Goal: Find specific page/section: Find specific page/section

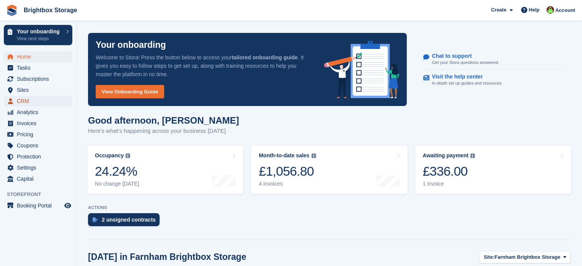
click at [25, 101] on span "CRM" at bounding box center [40, 101] width 46 height 11
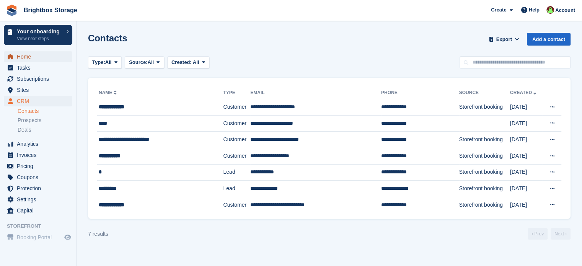
click at [20, 57] on span "Home" at bounding box center [40, 56] width 46 height 11
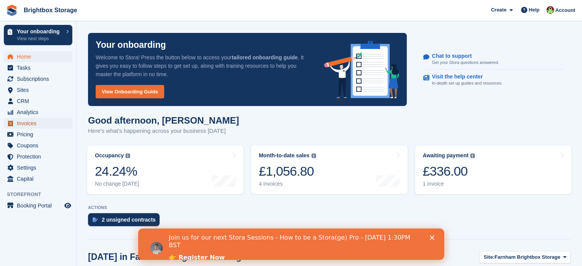
click at [26, 123] on span "Invoices" at bounding box center [40, 123] width 46 height 11
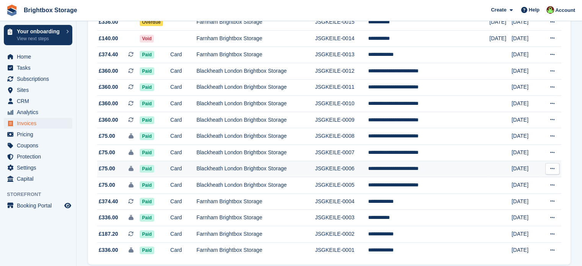
scroll to position [86, 0]
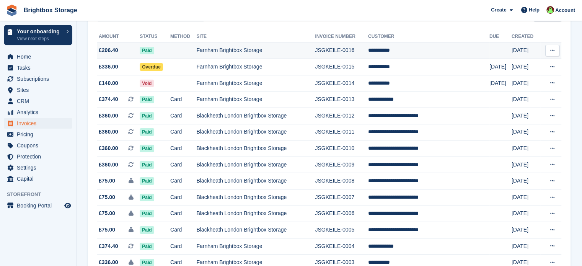
click at [286, 50] on td "Farnham Brightbox Storage" at bounding box center [255, 51] width 119 height 16
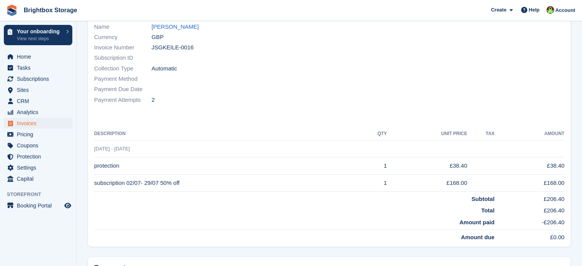
scroll to position [153, 0]
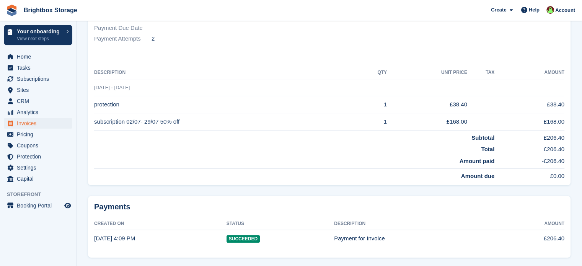
drag, startPoint x: 184, startPoint y: 114, endPoint x: 127, endPoint y: 114, distance: 56.7
click at [127, 114] on td "subscription 02/07- 29/07 50% off" at bounding box center [226, 121] width 264 height 17
copy td "02/07- 29/07 50% off"
click at [36, 121] on span "Invoices" at bounding box center [40, 123] width 46 height 11
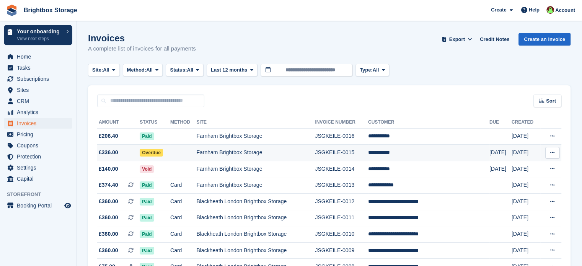
click at [259, 155] on td "Farnham Brightbox Storage" at bounding box center [255, 153] width 119 height 16
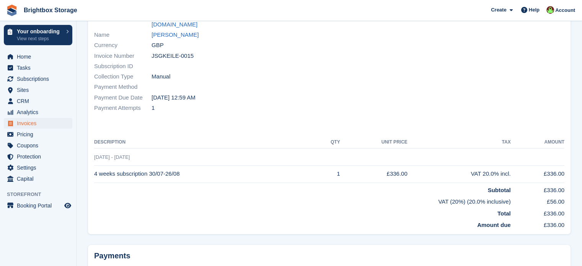
scroll to position [142, 0]
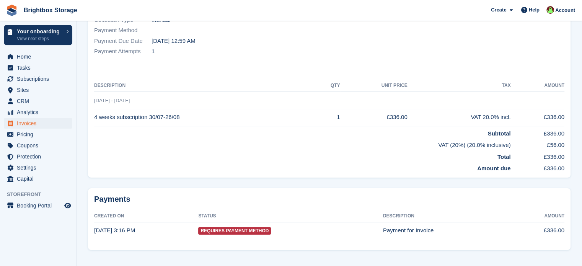
drag, startPoint x: 186, startPoint y: 110, endPoint x: 94, endPoint y: 109, distance: 92.3
click at [94, 109] on td "4 weeks subscription 30/07-26/08" at bounding box center [205, 117] width 222 height 17
copy td "4 weeks subscription 30/07-26/08"
click at [36, 125] on span "Invoices" at bounding box center [40, 123] width 46 height 11
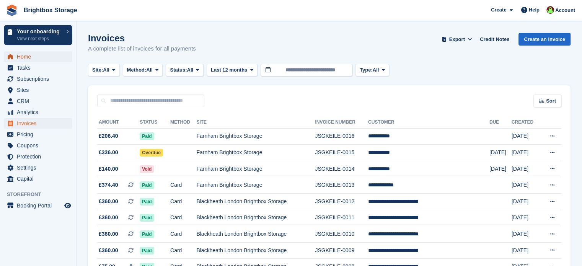
click at [28, 57] on span "Home" at bounding box center [40, 56] width 46 height 11
